Goal: Find specific page/section: Find specific page/section

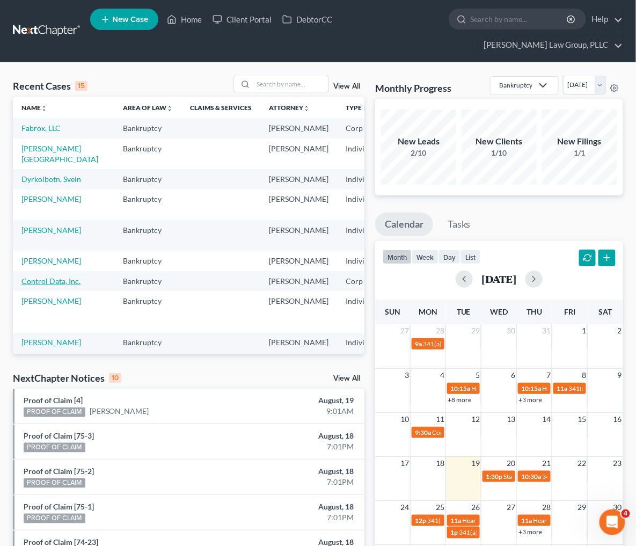
click at [36, 285] on link "Control Data, Inc." at bounding box center [50, 280] width 59 height 9
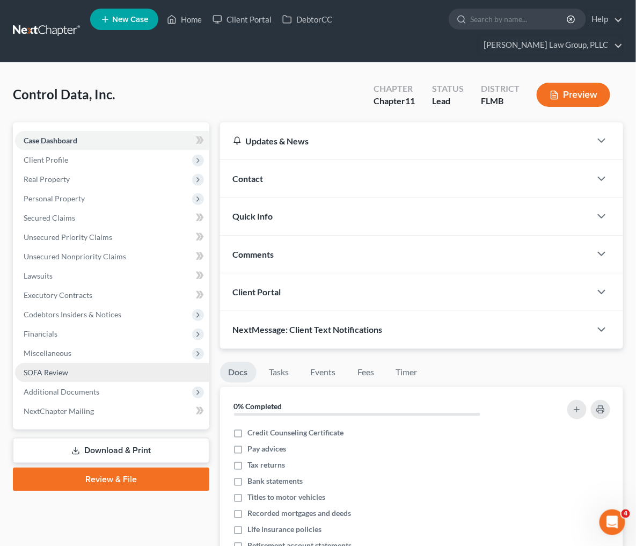
click at [46, 370] on span "SOFA Review" at bounding box center [46, 372] width 45 height 9
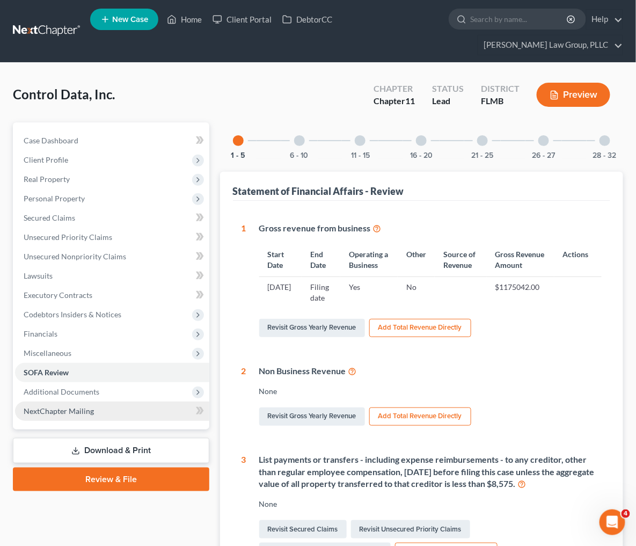
click at [60, 416] on link "NextChapter Mailing" at bounding box center [112, 410] width 194 height 19
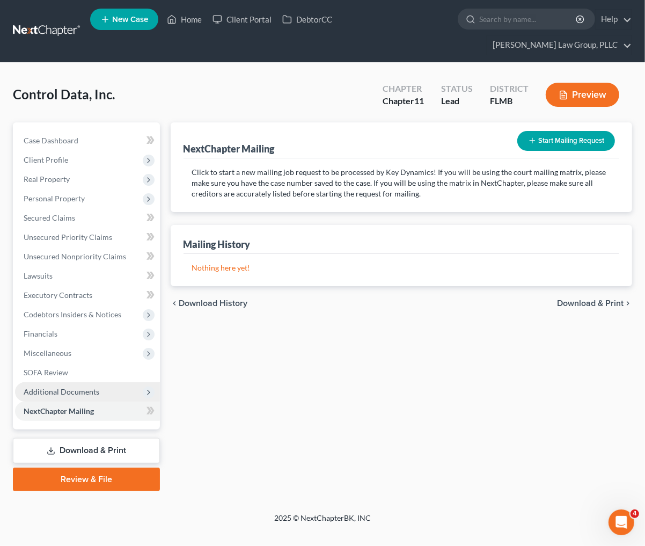
click at [70, 393] on span "Additional Documents" at bounding box center [62, 391] width 76 height 9
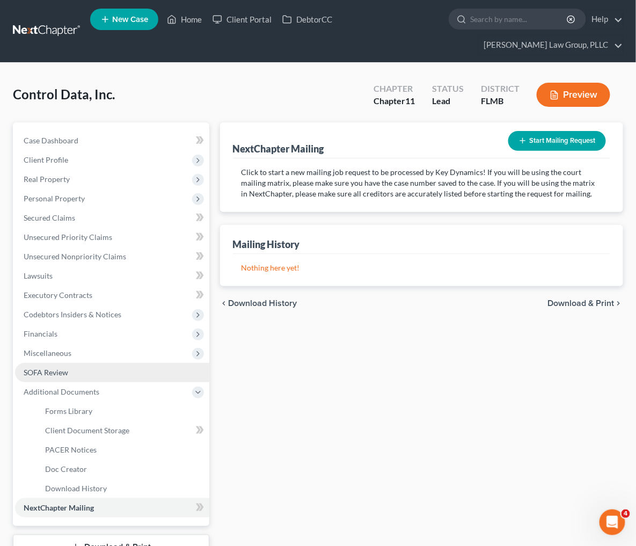
click at [74, 374] on link "SOFA Review" at bounding box center [112, 372] width 194 height 19
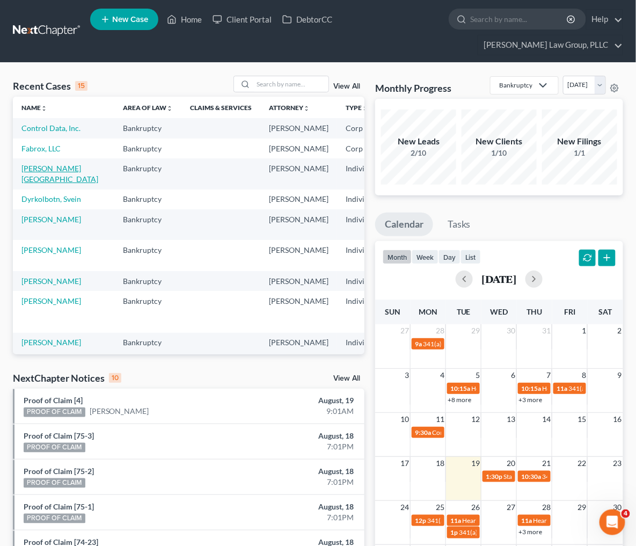
click at [43, 183] on link "[PERSON_NAME][GEOGRAPHIC_DATA]" at bounding box center [59, 174] width 77 height 20
